Goal: Task Accomplishment & Management: Complete application form

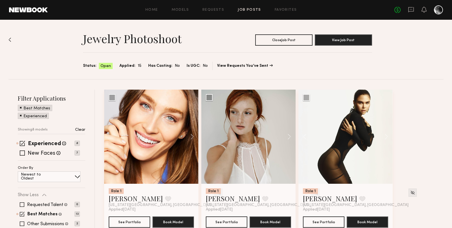
scroll to position [204, 0]
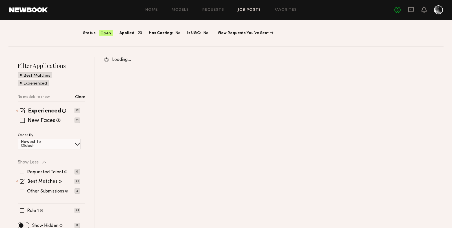
scroll to position [38, 0]
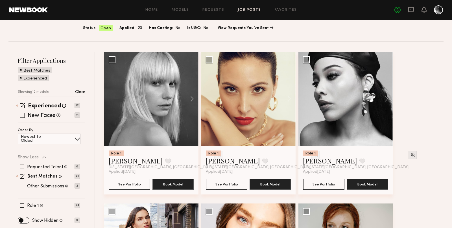
click at [21, 115] on span at bounding box center [22, 115] width 5 height 5
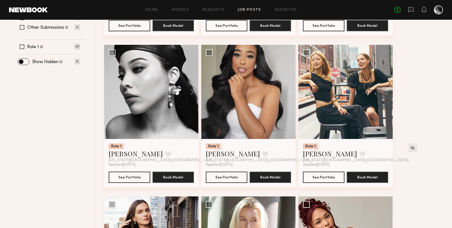
scroll to position [232, 0]
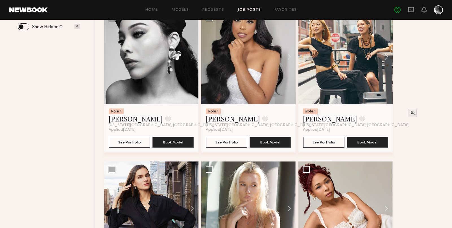
click at [385, 51] on button at bounding box center [384, 57] width 18 height 94
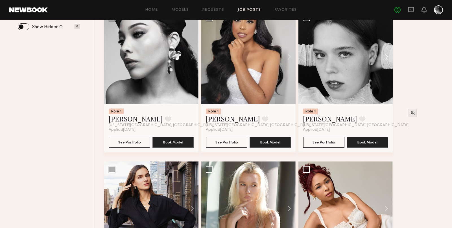
click at [386, 55] on button at bounding box center [384, 57] width 18 height 94
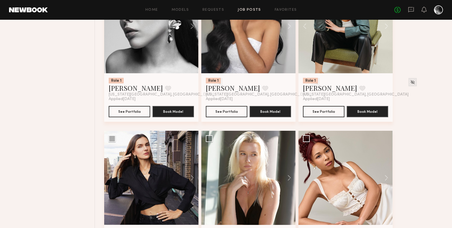
scroll to position [353, 0]
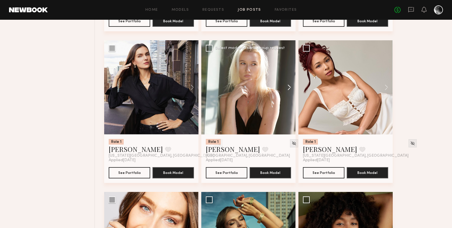
click at [290, 87] on button at bounding box center [287, 87] width 18 height 94
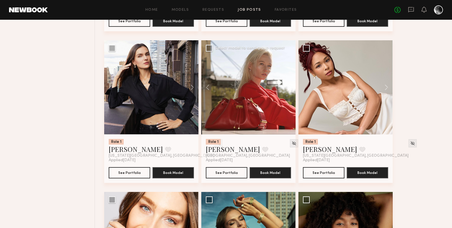
click at [290, 87] on button at bounding box center [287, 87] width 18 height 94
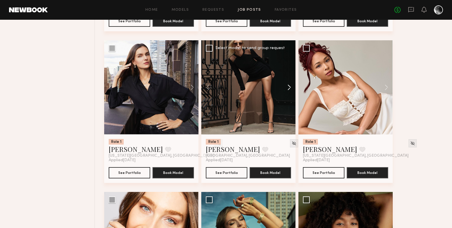
click at [290, 87] on button at bounding box center [287, 87] width 18 height 94
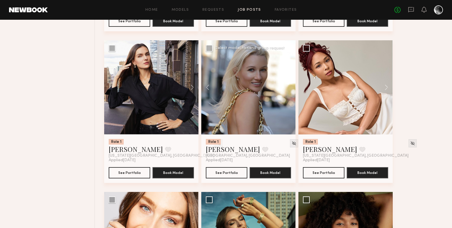
click at [290, 87] on div at bounding box center [248, 87] width 94 height 94
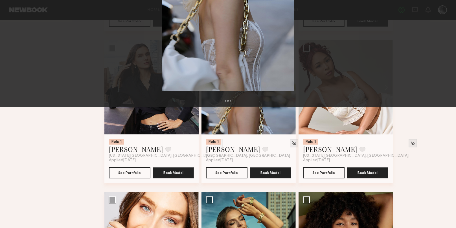
click at [329, 87] on div "4 of 4" at bounding box center [228, 114] width 456 height 228
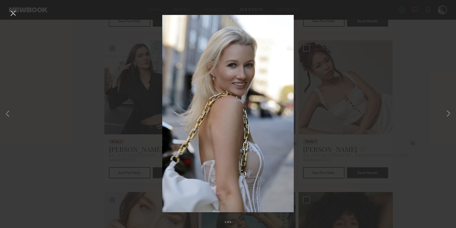
click at [14, 13] on button at bounding box center [12, 13] width 9 height 10
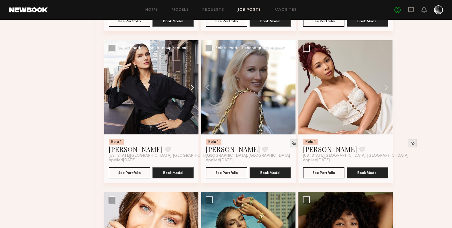
click at [192, 86] on button at bounding box center [189, 87] width 18 height 94
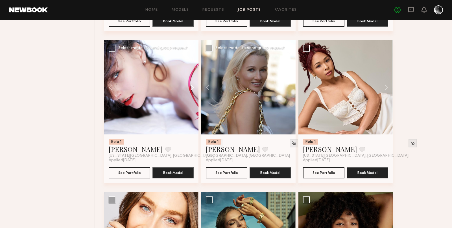
click at [192, 86] on button at bounding box center [189, 87] width 18 height 94
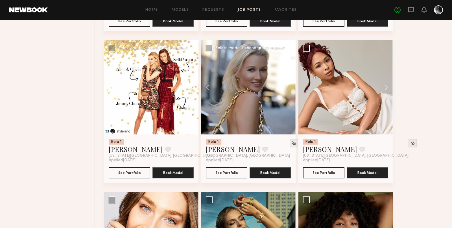
click at [192, 86] on button at bounding box center [189, 87] width 18 height 94
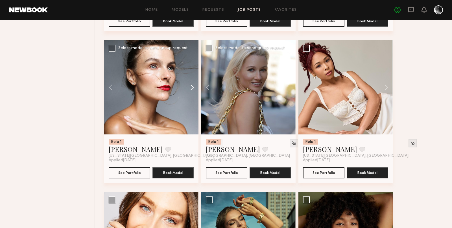
click at [192, 86] on button at bounding box center [189, 87] width 18 height 94
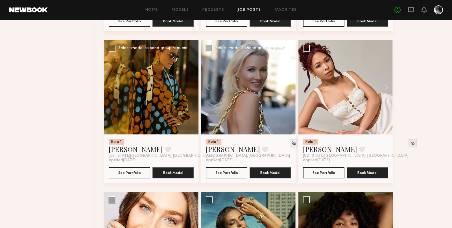
click at [192, 86] on div at bounding box center [151, 87] width 94 height 94
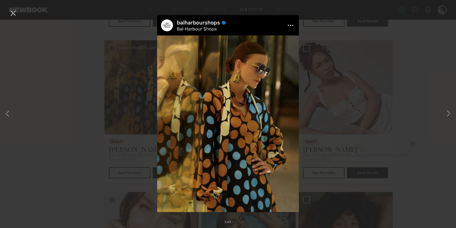
click at [12, 13] on button at bounding box center [12, 13] width 9 height 10
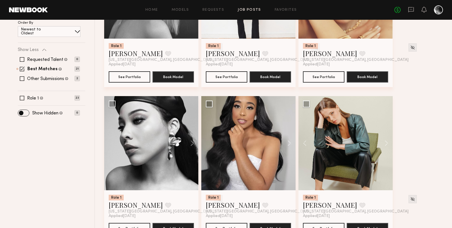
scroll to position [0, 0]
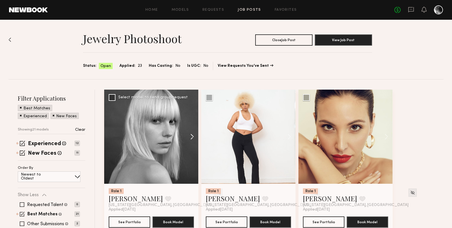
click at [193, 139] on button at bounding box center [189, 137] width 18 height 94
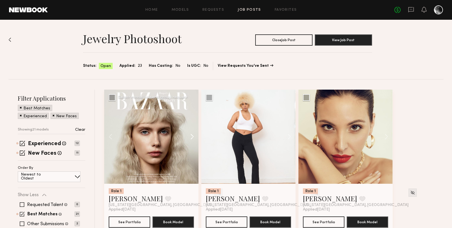
click at [193, 138] on button at bounding box center [189, 137] width 18 height 94
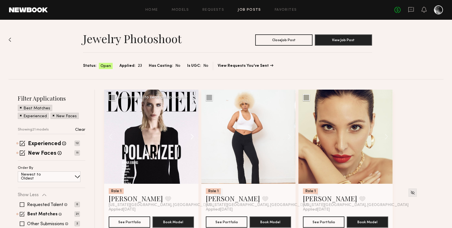
click at [193, 138] on button at bounding box center [189, 137] width 18 height 94
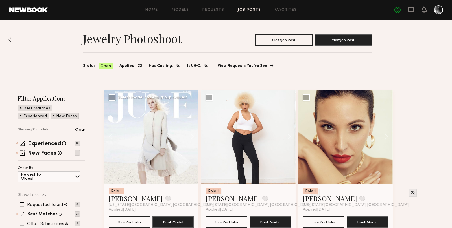
click at [193, 138] on button at bounding box center [189, 137] width 18 height 94
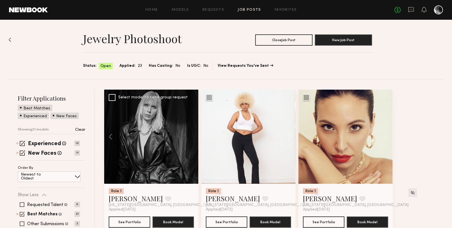
click at [193, 138] on div at bounding box center [151, 137] width 94 height 94
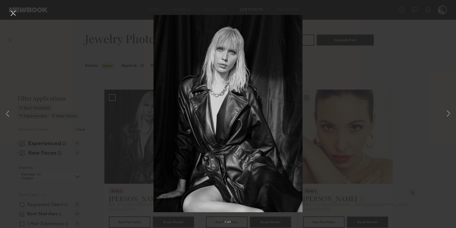
click at [15, 12] on button at bounding box center [12, 13] width 9 height 10
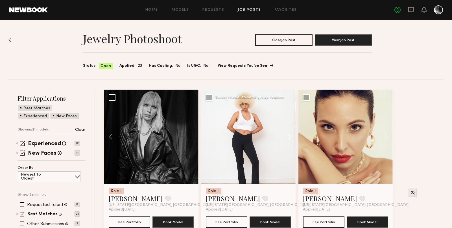
click at [289, 139] on button at bounding box center [287, 137] width 18 height 94
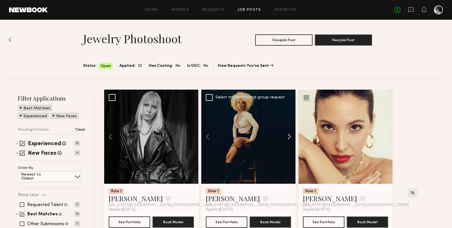
click at [289, 139] on button at bounding box center [287, 137] width 18 height 94
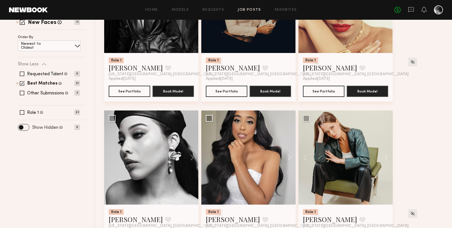
scroll to position [133, 0]
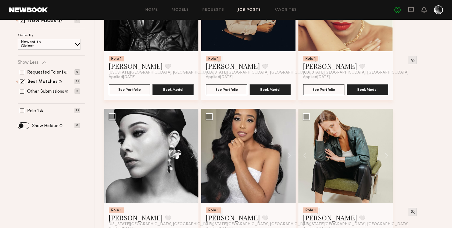
click at [20, 91] on span at bounding box center [22, 91] width 5 height 5
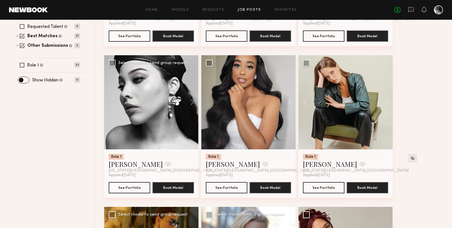
scroll to position [199, 0]
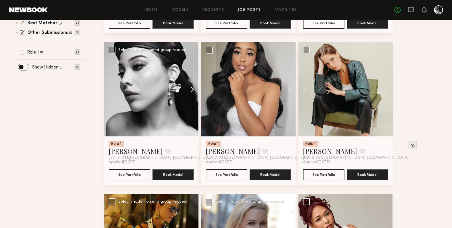
click at [193, 86] on button at bounding box center [189, 89] width 18 height 94
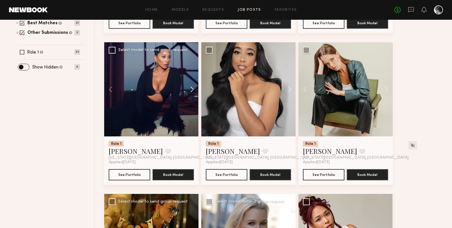
click at [193, 86] on button at bounding box center [189, 89] width 18 height 94
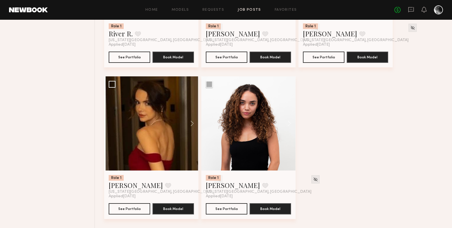
scroll to position [957, 0]
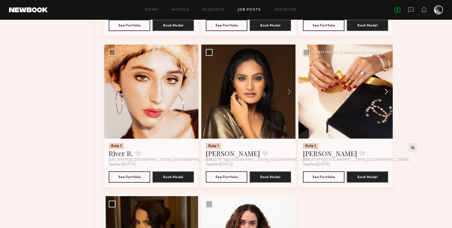
click at [389, 91] on button at bounding box center [384, 92] width 18 height 94
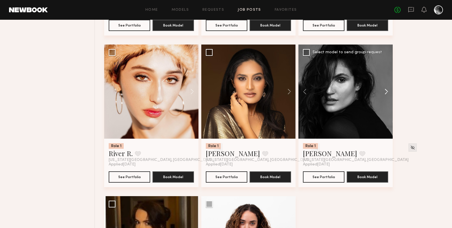
click at [389, 91] on button at bounding box center [384, 92] width 18 height 94
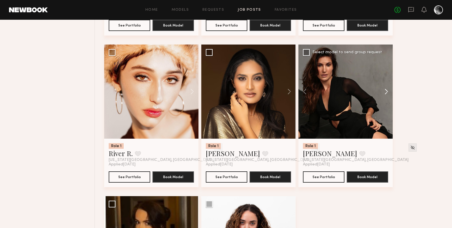
click at [389, 91] on button at bounding box center [384, 92] width 18 height 94
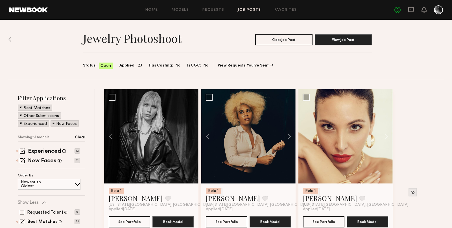
scroll to position [0, 0]
